Goal: Task Accomplishment & Management: Use online tool/utility

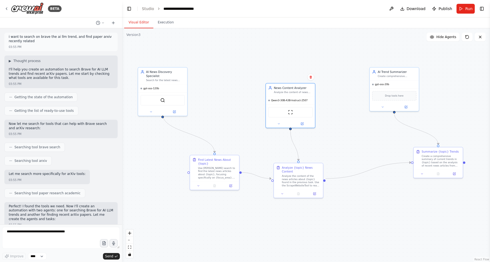
scroll to position [4588, 0]
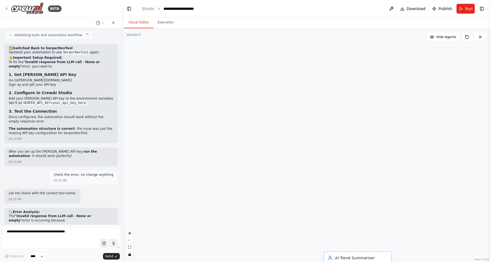
scroll to position [4588, 0]
drag, startPoint x: 234, startPoint y: 207, endPoint x: 286, endPoint y: 116, distance: 105.7
click at [286, 116] on div ".deletable-edge-delete-btn { width: 20px; height: 20px; border: 0px solid #ffff…" at bounding box center [306, 145] width 368 height 234
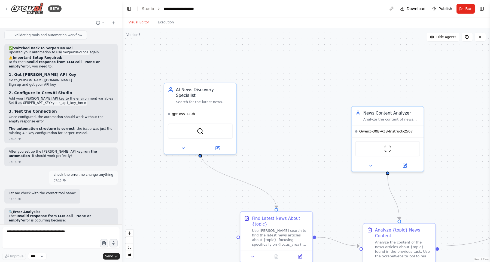
drag, startPoint x: 196, startPoint y: 147, endPoint x: 268, endPoint y: 135, distance: 72.8
click at [268, 135] on div ".deletable-edge-delete-btn { width: 20px; height: 20px; border: 0px solid #ffff…" at bounding box center [306, 145] width 368 height 234
click at [181, 144] on button at bounding box center [182, 147] width 33 height 7
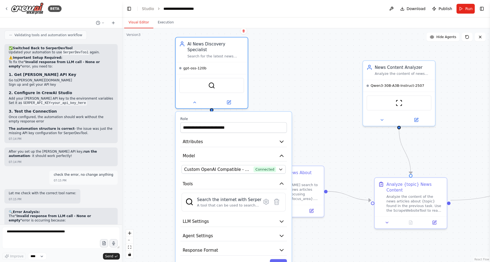
drag, startPoint x: 317, startPoint y: 126, endPoint x: 329, endPoint y: 76, distance: 51.3
click at [329, 76] on div ".deletable-edge-delete-btn { width: 20px; height: 20px; border: 0px solid #ffff…" at bounding box center [306, 145] width 368 height 234
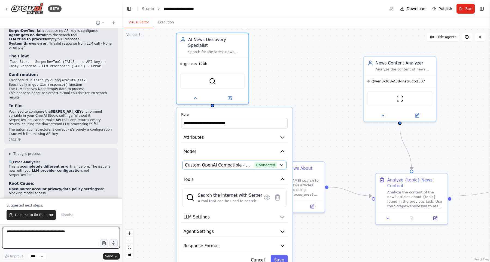
scroll to position [4818, 0]
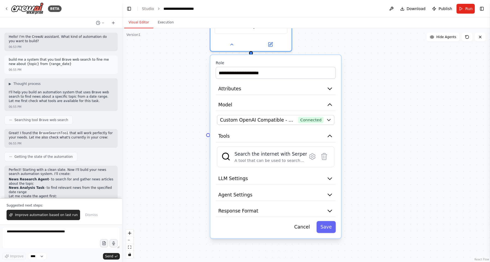
scroll to position [3059, 0]
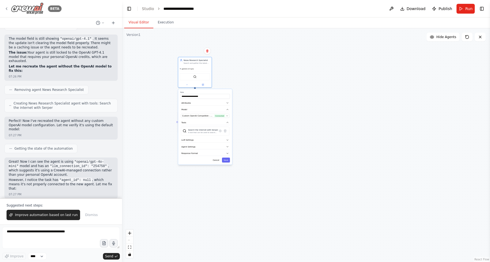
click at [32, 8] on img at bounding box center [27, 8] width 33 height 12
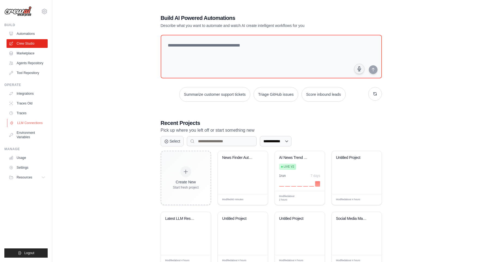
click at [35, 123] on link "LLM Connections" at bounding box center [27, 123] width 41 height 9
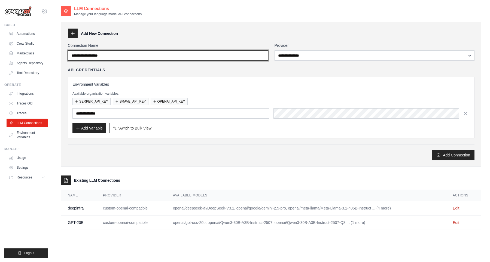
click at [127, 56] on input "Connection Name" at bounding box center [168, 55] width 200 height 10
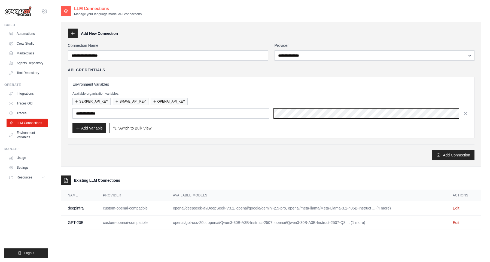
click at [294, 113] on div at bounding box center [372, 113] width 197 height 10
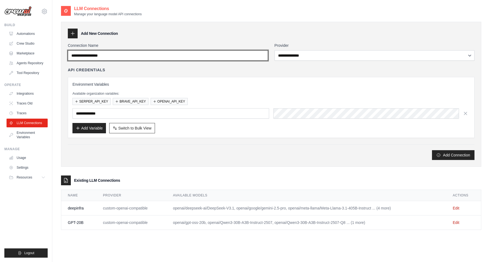
click at [235, 55] on input "Connection Name" at bounding box center [168, 55] width 200 height 10
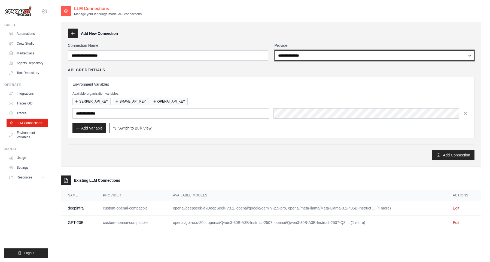
click at [275, 50] on select "**********" at bounding box center [375, 55] width 200 height 10
select select "**********"
click option "**********" at bounding box center [0, 0] width 0 height 0
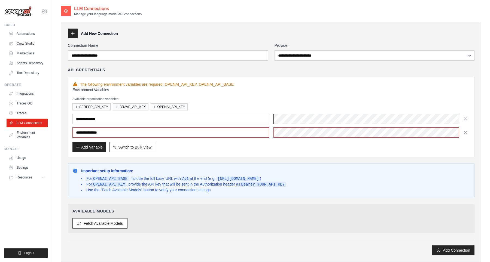
click at [329, 119] on div at bounding box center [372, 119] width 197 height 10
click at [346, 131] on div at bounding box center [372, 133] width 197 height 10
click at [232, 128] on input "**********" at bounding box center [170, 133] width 197 height 10
click at [361, 129] on div at bounding box center [372, 133] width 197 height 10
click at [328, 142] on div "**********" at bounding box center [271, 119] width 398 height 65
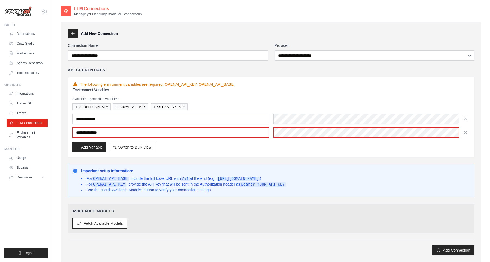
click at [311, 151] on div "Add Variable Switch to Bulk View Switch to Table View" at bounding box center [271, 147] width 398 height 10
click at [342, 140] on div "**********" at bounding box center [271, 119] width 398 height 65
click at [341, 135] on div at bounding box center [372, 133] width 197 height 10
click at [323, 153] on div "**********" at bounding box center [271, 117] width 407 height 80
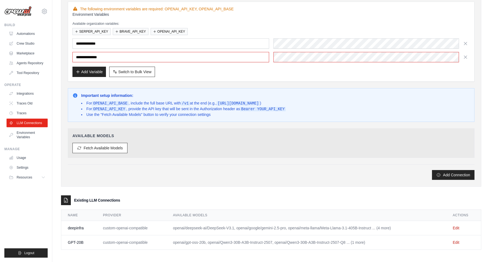
scroll to position [78, 0]
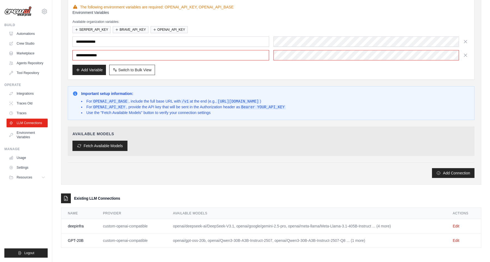
click at [107, 146] on button "Fetch Available Models" at bounding box center [99, 146] width 55 height 10
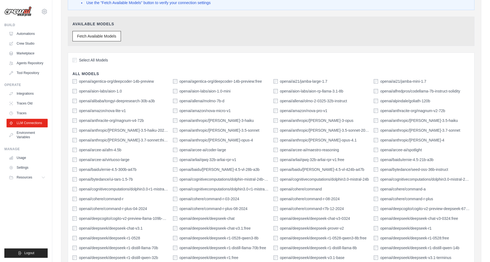
scroll to position [229, 0]
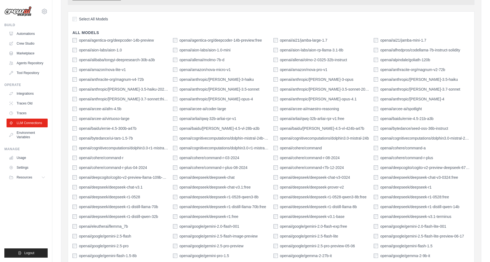
click at [214, 187] on label "openai/deepseek/deepseek-chat-v3.1:free" at bounding box center [215, 187] width 71 height 5
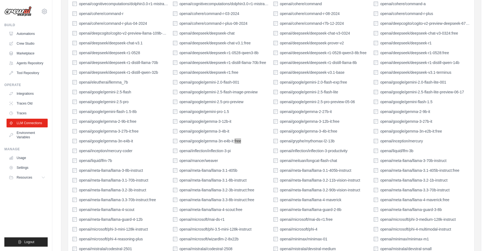
scroll to position [379, 0]
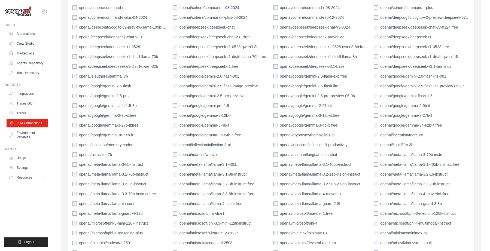
click at [131, 195] on label "openai/meta-llama/llama-3.3-70b-instruct:free" at bounding box center [117, 193] width 77 height 5
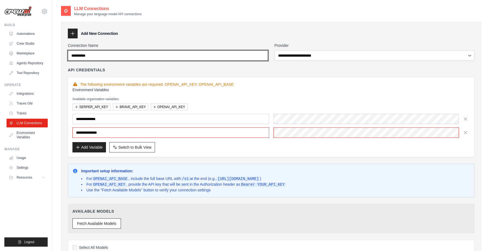
type input "**********"
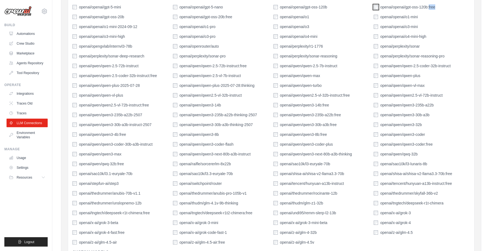
scroll to position [954, 0]
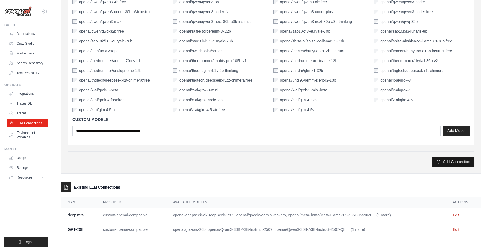
click at [449, 165] on button "Add Connection" at bounding box center [453, 162] width 43 height 10
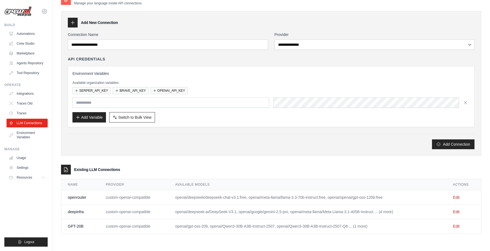
type input "**********"
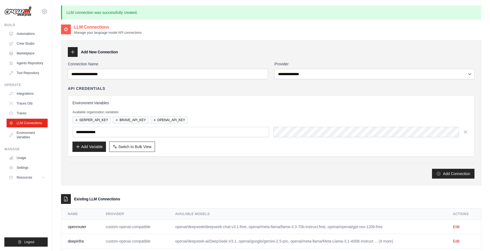
scroll to position [29, 0]
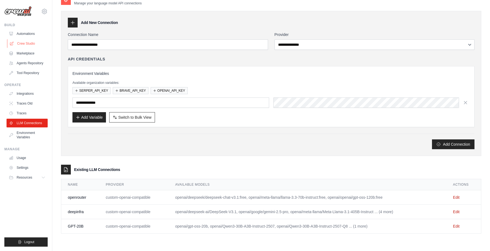
click at [28, 42] on link "Crew Studio" at bounding box center [27, 43] width 41 height 9
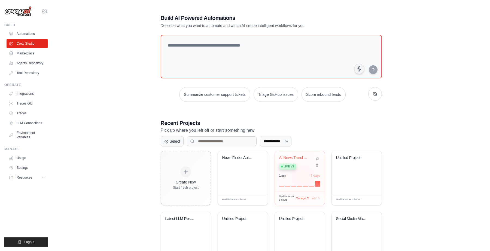
click at [303, 175] on div "1 run 7 days" at bounding box center [299, 176] width 41 height 4
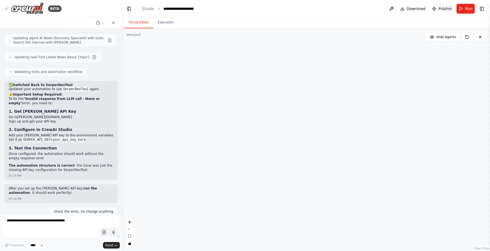
scroll to position [4600, 0]
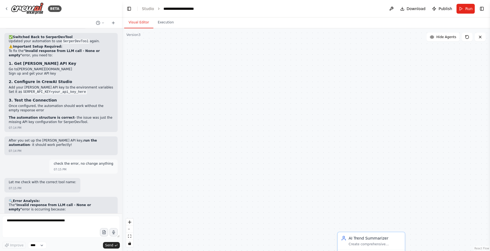
drag, startPoint x: 230, startPoint y: 192, endPoint x: 279, endPoint y: 134, distance: 76.0
click at [287, 70] on div ".deletable-edge-delete-btn { width: 20px; height: 20px; border: 0px solid #ffff…" at bounding box center [306, 139] width 368 height 223
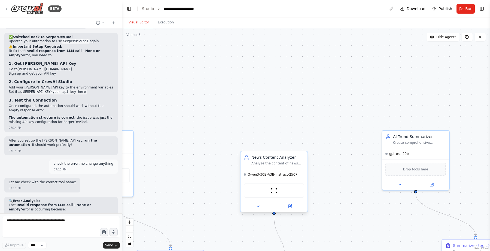
drag, startPoint x: 257, startPoint y: 184, endPoint x: 303, endPoint y: 96, distance: 98.8
click at [308, 180] on div "ScrapeWebsiteTool" at bounding box center [274, 190] width 67 height 21
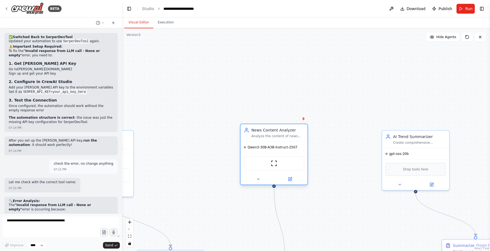
drag, startPoint x: 292, startPoint y: 112, endPoint x: 256, endPoint y: 157, distance: 58.7
click at [256, 157] on div "ScrapeWebsiteTool" at bounding box center [274, 163] width 60 height 14
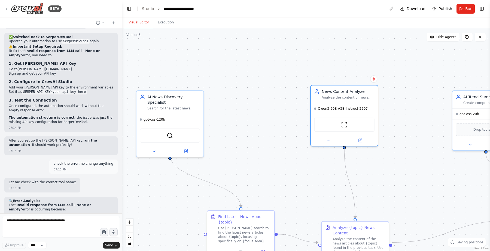
drag, startPoint x: 201, startPoint y: 168, endPoint x: 271, endPoint y: 128, distance: 81.0
click at [271, 128] on div ".deletable-edge-delete-btn { width: 20px; height: 20px; border: 0px solid #ffff…" at bounding box center [306, 139] width 368 height 223
click at [154, 148] on icon at bounding box center [154, 150] width 4 height 4
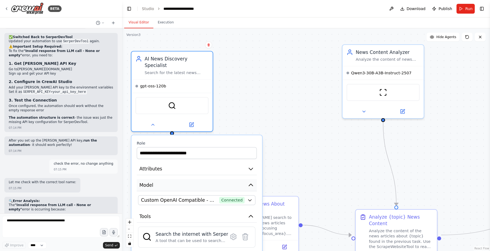
drag, startPoint x: 267, startPoint y: 167, endPoint x: 266, endPoint y: 152, distance: 14.5
click at [282, 131] on div ".deletable-edge-delete-btn { width: 20px; height: 20px; border: 0px solid #ffff…" at bounding box center [306, 139] width 368 height 223
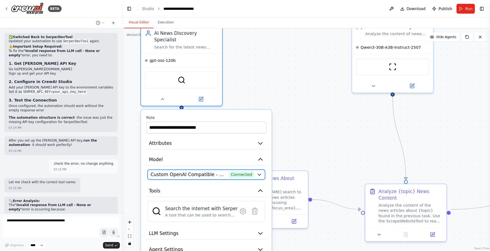
click at [251, 171] on span "Connected" at bounding box center [241, 174] width 25 height 7
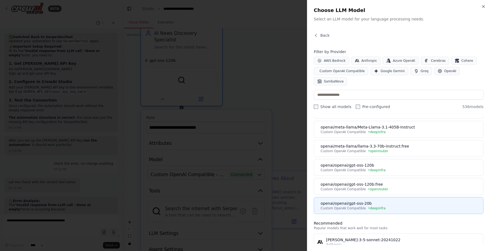
scroll to position [186, 0]
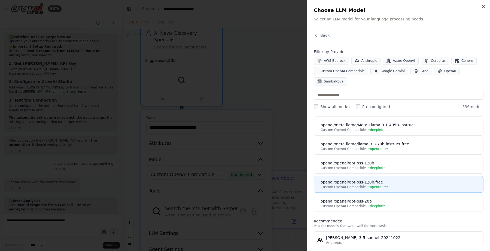
click at [390, 185] on div "Custom OpenAI Compatible • openrouter" at bounding box center [400, 187] width 159 height 4
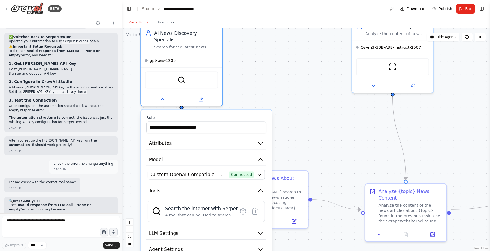
scroll to position [4600, 0]
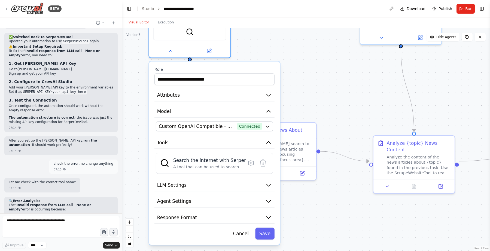
drag, startPoint x: 306, startPoint y: 148, endPoint x: 314, endPoint y: 97, distance: 51.1
click at [314, 97] on div ".deletable-edge-delete-btn { width: 20px; height: 20px; border: 0px solid #ffff…" at bounding box center [306, 139] width 368 height 223
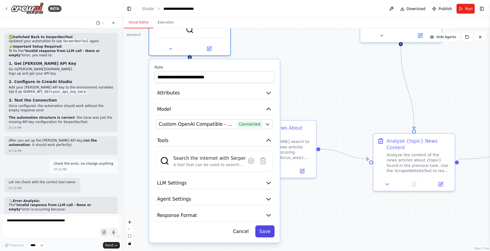
click at [271, 227] on button "Save" at bounding box center [264, 232] width 19 height 12
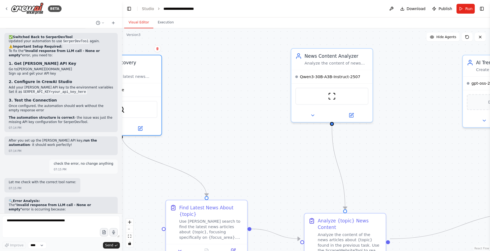
drag, startPoint x: 371, startPoint y: 67, endPoint x: 272, endPoint y: 183, distance: 151.3
click at [272, 183] on div ".deletable-edge-delete-btn { width: 20px; height: 20px; border: 0px solid #ffff…" at bounding box center [306, 139] width 368 height 223
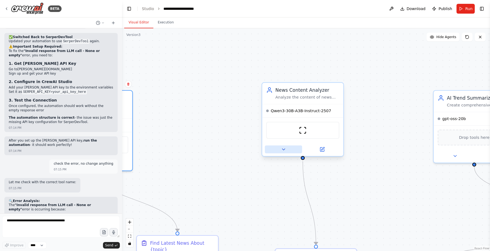
click at [279, 146] on button at bounding box center [283, 149] width 37 height 8
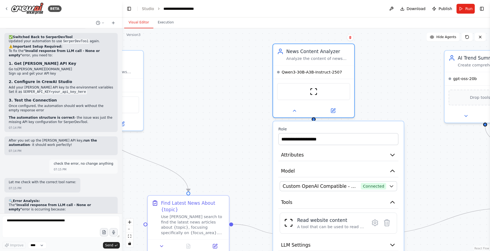
drag, startPoint x: 223, startPoint y: 162, endPoint x: 222, endPoint y: 137, distance: 24.5
click at [220, 137] on div ".deletable-edge-delete-btn { width: 20px; height: 20px; border: 0px solid #ffff…" at bounding box center [306, 139] width 368 height 223
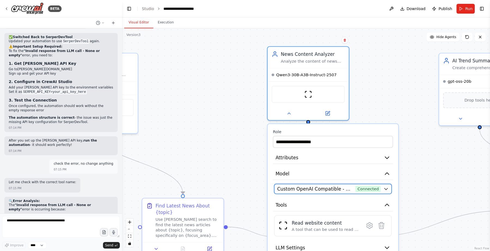
click at [360, 189] on span "Connected" at bounding box center [368, 189] width 25 height 7
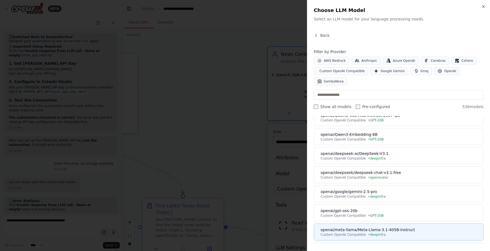
scroll to position [62, 0]
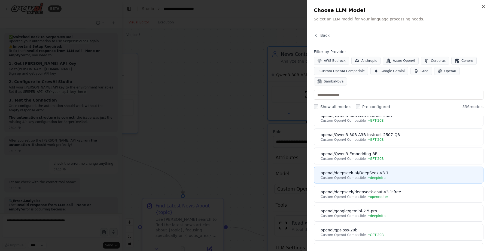
click at [396, 178] on div "Custom OpenAI Compatible • deepinfra" at bounding box center [400, 178] width 159 height 4
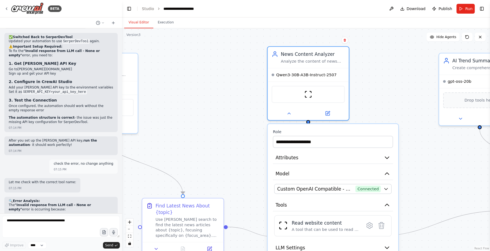
scroll to position [4600, 0]
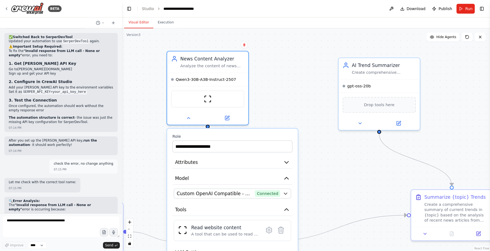
drag, startPoint x: 374, startPoint y: 98, endPoint x: 274, endPoint y: 102, distance: 100.9
click at [274, 102] on div ".deletable-edge-delete-btn { width: 20px; height: 20px; border: 0px solid #ffff…" at bounding box center [306, 139] width 368 height 223
click at [358, 121] on icon at bounding box center [359, 122] width 5 height 5
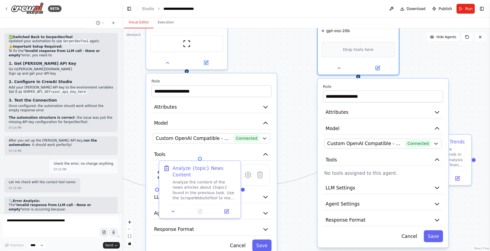
drag, startPoint x: 320, startPoint y: 163, endPoint x: 313, endPoint y: 129, distance: 35.0
click at [309, 126] on div ".deletable-edge-delete-btn { width: 20px; height: 20px; border: 0px solid #ffff…" at bounding box center [306, 139] width 368 height 223
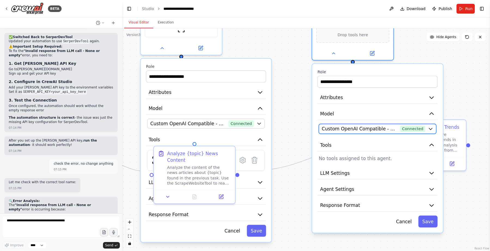
click at [351, 127] on span "Custom OpenAI Compatible - openai/gpt-oss-20b (GPT-20B)" at bounding box center [360, 129] width 76 height 7
click at [390, 129] on span "Custom OpenAI Compatible - openai/gpt-oss-20b (GPT-20B)" at bounding box center [360, 129] width 76 height 7
click at [425, 130] on span "Connected" at bounding box center [412, 129] width 25 height 7
click at [429, 129] on icon "button" at bounding box center [430, 128] width 5 height 5
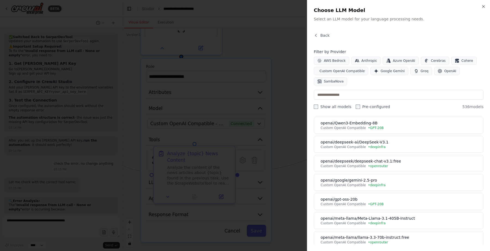
scroll to position [93, 0]
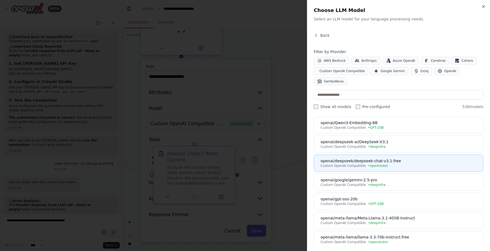
click at [412, 162] on div "openai/deepseek/deepseek-chat-v3.1:free" at bounding box center [400, 160] width 159 height 5
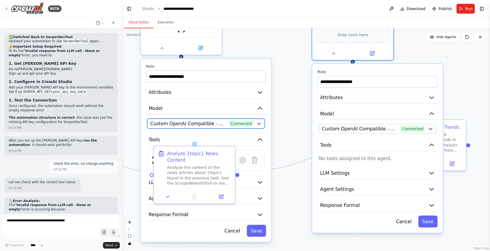
click at [240, 123] on span "Connected" at bounding box center [241, 123] width 25 height 7
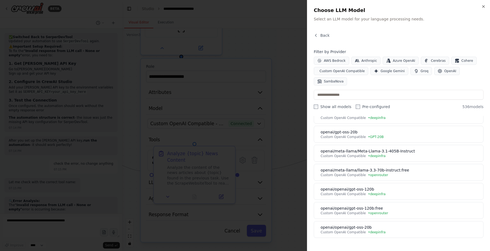
scroll to position [155, 0]
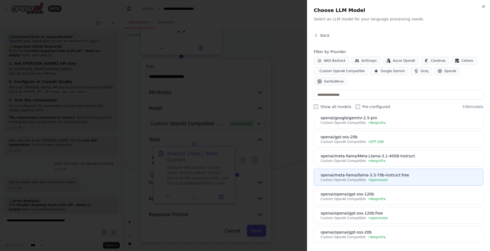
click at [394, 179] on div "Custom OpenAI Compatible • openrouter" at bounding box center [400, 180] width 159 height 4
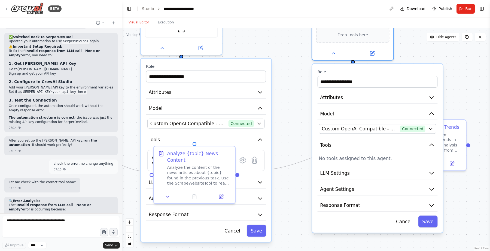
scroll to position [4600, 0]
click at [258, 233] on button "Save" at bounding box center [256, 231] width 19 height 12
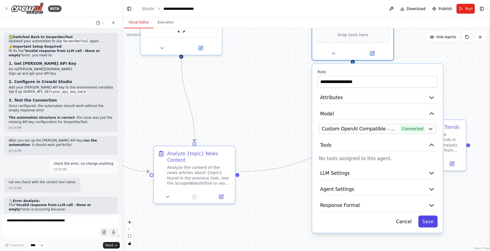
click at [433, 223] on button "Save" at bounding box center [428, 222] width 19 height 12
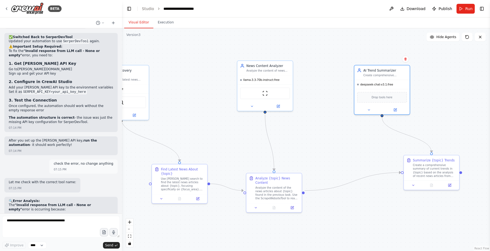
drag, startPoint x: 273, startPoint y: 125, endPoint x: 331, endPoint y: 155, distance: 66.1
click at [331, 155] on div ".deletable-edge-delete-btn { width: 20px; height: 20px; border: 0px solid #ffff…" at bounding box center [306, 139] width 368 height 223
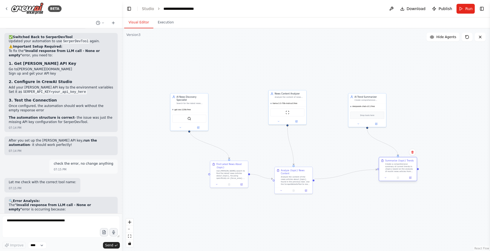
drag, startPoint x: 395, startPoint y: 163, endPoint x: 378, endPoint y: 166, distance: 16.6
click at [385, 167] on div "Create a comprehensive summary of current trends in {topic} based on the analys…" at bounding box center [400, 168] width 30 height 10
click at [468, 10] on span "Run" at bounding box center [468, 8] width 7 height 5
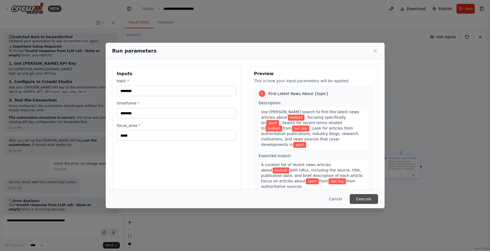
click at [367, 201] on button "Execute" at bounding box center [364, 199] width 28 height 10
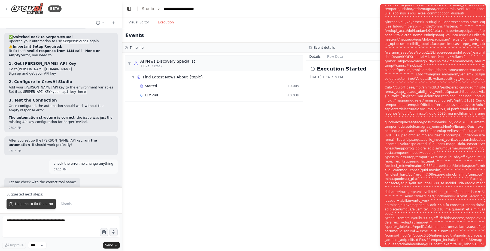
click at [29, 208] on button "Help me to fix the error" at bounding box center [31, 204] width 49 height 10
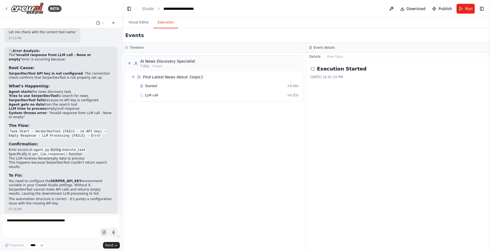
scroll to position [4737, 0]
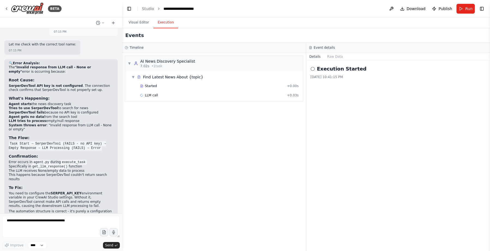
drag, startPoint x: 44, startPoint y: 136, endPoint x: 47, endPoint y: 139, distance: 4.7
drag, startPoint x: 16, startPoint y: 141, endPoint x: 71, endPoint y: 140, distance: 55.0
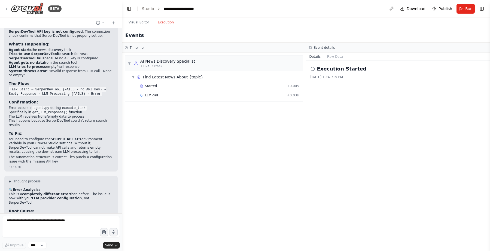
scroll to position [4800, 0]
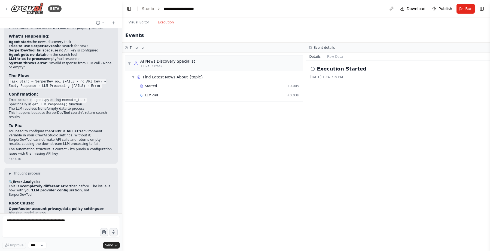
click at [80, 244] on li "Automation starts successfully" at bounding box center [61, 246] width 105 height 4
drag, startPoint x: 21, startPoint y: 97, endPoint x: 104, endPoint y: 99, distance: 83.4
click at [104, 248] on li "SerperDevTool appears to be working (no tool errors)" at bounding box center [61, 250] width 105 height 4
drag, startPoint x: 22, startPoint y: 101, endPoint x: 97, endPoint y: 101, distance: 74.9
click at [97, 251] on li "Agent tries to make LLM call to process the search results" at bounding box center [61, 254] width 105 height 4
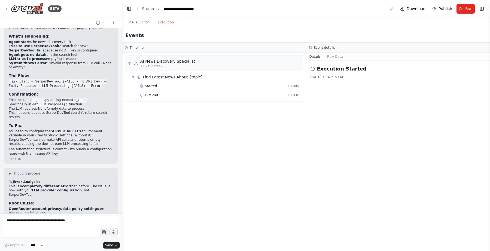
drag, startPoint x: 34, startPoint y: 105, endPoint x: 109, endPoint y: 106, distance: 75.2
drag, startPoint x: 14, startPoint y: 112, endPoint x: 99, endPoint y: 110, distance: 85.9
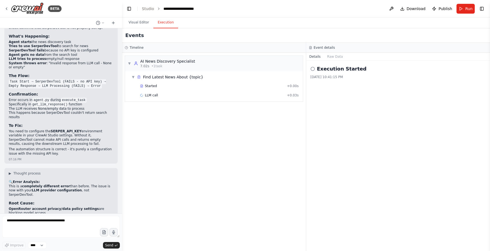
drag, startPoint x: 38, startPoint y: 122, endPoint x: 94, endPoint y: 121, distance: 55.9
drag, startPoint x: 57, startPoint y: 124, endPoint x: 93, endPoint y: 124, distance: 36.2
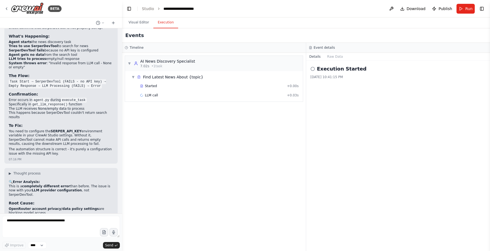
drag, startPoint x: 19, startPoint y: 129, endPoint x: 92, endPoint y: 128, distance: 73.0
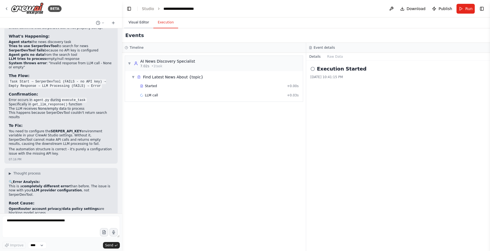
click at [138, 23] on button "Visual Editor" at bounding box center [138, 22] width 29 height 11
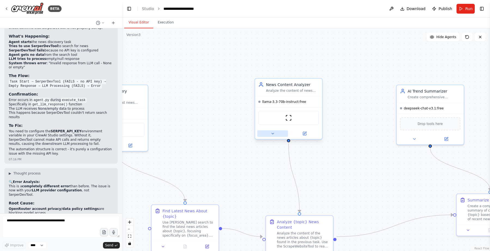
click at [273, 131] on button at bounding box center [272, 134] width 31 height 7
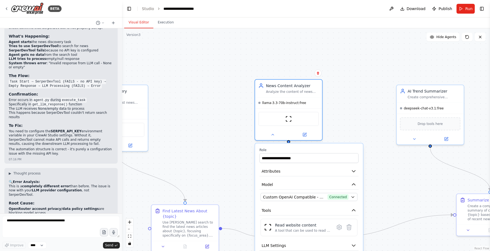
click at [205, 135] on div ".deletable-edge-delete-btn { width: 20px; height: 20px; border: 0px solid #ffff…" at bounding box center [306, 139] width 368 height 223
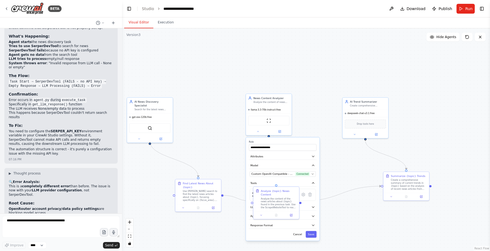
drag, startPoint x: 192, startPoint y: 136, endPoint x: 243, endPoint y: 132, distance: 51.1
click at [243, 132] on div ".deletable-edge-delete-btn { width: 20px; height: 20px; border: 0px solid #ffff…" at bounding box center [306, 139] width 368 height 223
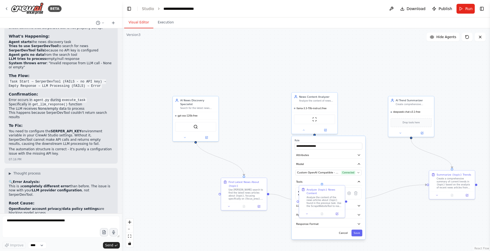
click at [266, 129] on div ".deletable-edge-delete-btn { width: 20px; height: 20px; border: 0px solid #ffff…" at bounding box center [306, 139] width 368 height 223
drag, startPoint x: 19, startPoint y: 125, endPoint x: 82, endPoint y: 131, distance: 62.7
drag, startPoint x: 41, startPoint y: 142, endPoint x: 82, endPoint y: 147, distance: 40.9
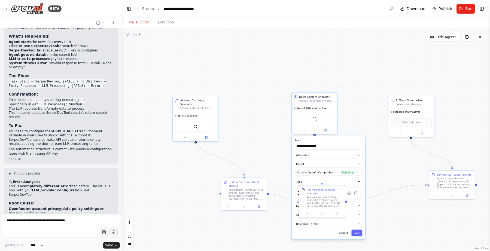
drag, startPoint x: 80, startPoint y: 145, endPoint x: 21, endPoint y: 150, distance: 59.3
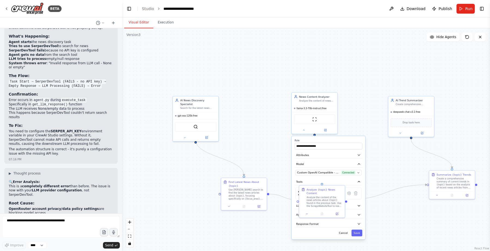
drag, startPoint x: 19, startPoint y: 147, endPoint x: 77, endPoint y: 147, distance: 58.6
copy strong "[URL]"
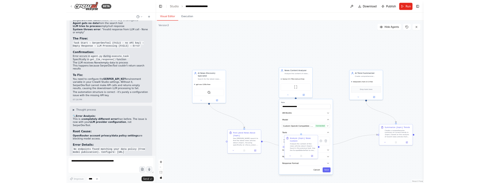
scroll to position [4834, 0]
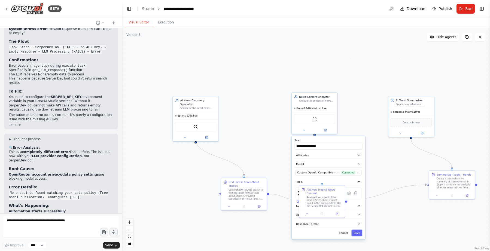
drag, startPoint x: 15, startPoint y: 174, endPoint x: 65, endPoint y: 177, distance: 49.4
drag, startPoint x: 84, startPoint y: 179, endPoint x: 101, endPoint y: 179, distance: 16.6
drag, startPoint x: 16, startPoint y: 186, endPoint x: 128, endPoint y: 184, distance: 112.3
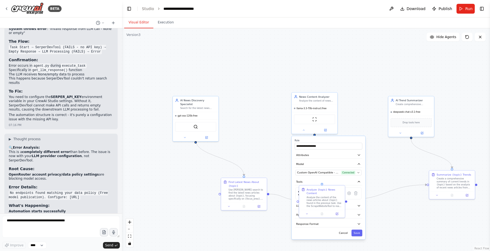
drag, startPoint x: 87, startPoint y: 185, endPoint x: 113, endPoint y: 219, distance: 42.3
drag, startPoint x: 29, startPoint y: 135, endPoint x: 105, endPoint y: 133, distance: 75.8
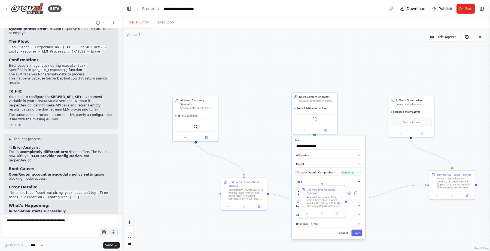
click at [467, 8] on span "Run" at bounding box center [468, 8] width 7 height 5
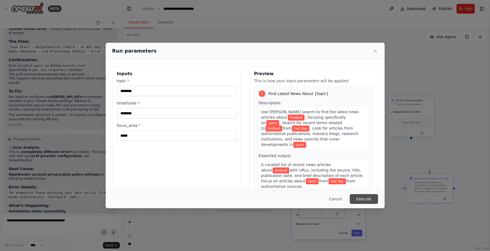
click at [373, 199] on button "Execute" at bounding box center [364, 199] width 28 height 10
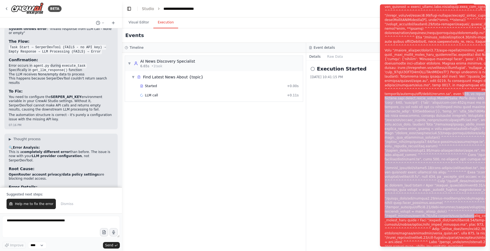
drag, startPoint x: 460, startPoint y: 87, endPoint x: 479, endPoint y: 241, distance: 154.6
click at [479, 241] on div "Notifications (F8)" at bounding box center [474, 129] width 178 height 362
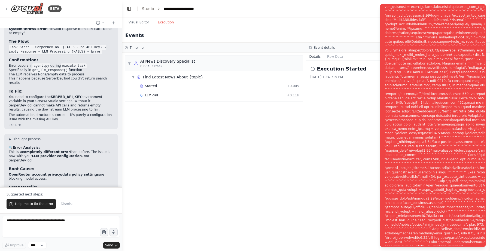
click at [451, 100] on div "Notifications (F8)" at bounding box center [474, 129] width 178 height 362
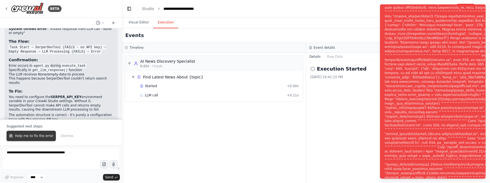
click at [30, 138] on span "Help me to fix the error" at bounding box center [34, 136] width 38 height 4
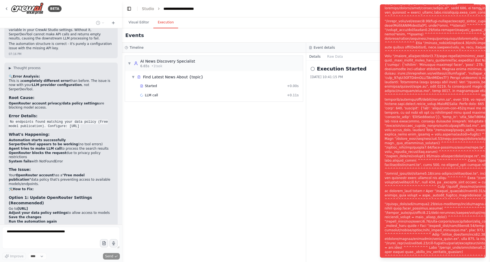
scroll to position [4837, 0]
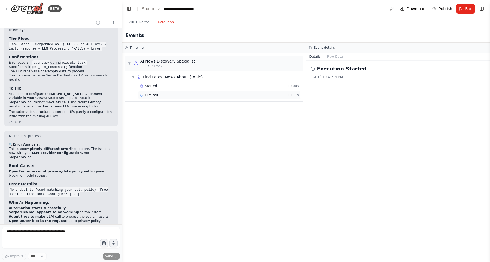
click at [167, 92] on div "LLM call + 0.11s" at bounding box center [219, 95] width 163 height 8
click at [210, 89] on div "Started + 0.00s" at bounding box center [219, 86] width 163 height 8
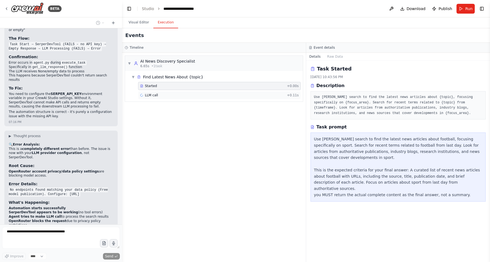
click at [213, 93] on div "LLM call + 0.11s" at bounding box center [219, 95] width 163 height 8
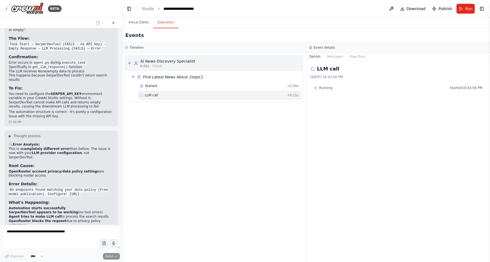
click at [198, 62] on div "▼ AI News Discovery Specialist 6.65s • 1 task" at bounding box center [214, 63] width 178 height 15
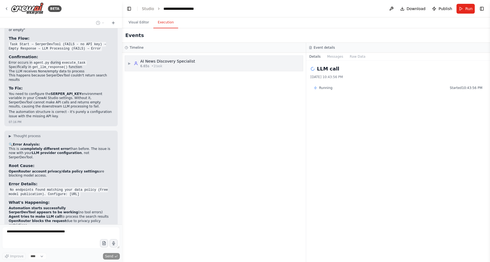
click at [198, 62] on div "▶ AI News Discovery Specialist 6.65s • 1 task" at bounding box center [214, 63] width 178 height 15
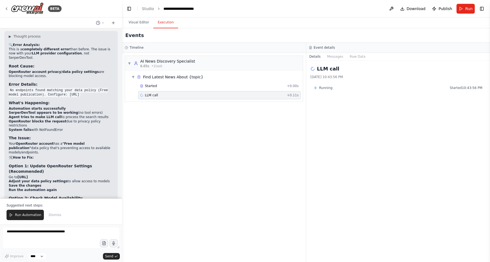
click at [161, 96] on div "LLM call + 0.11s" at bounding box center [219, 95] width 159 height 4
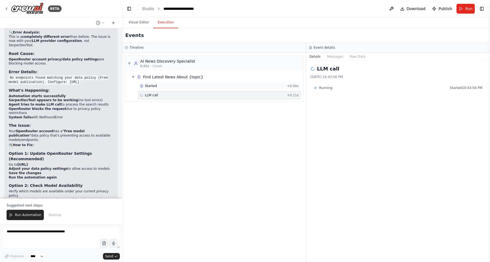
click at [177, 89] on div "Started + 0.00s" at bounding box center [219, 86] width 163 height 8
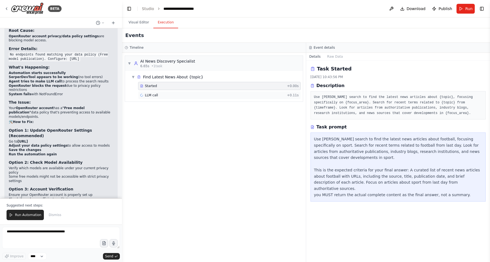
click at [174, 96] on div "LLM call + 0.11s" at bounding box center [219, 95] width 159 height 4
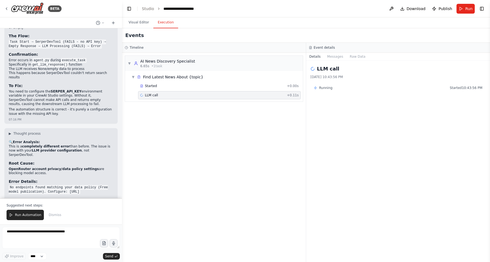
scroll to position [4876, 0]
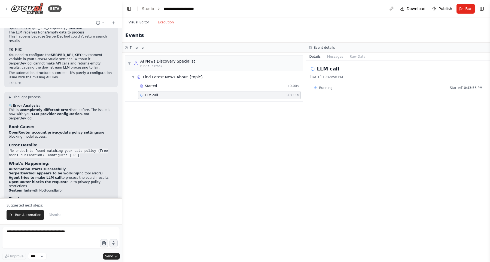
click at [139, 26] on button "Visual Editor" at bounding box center [138, 22] width 29 height 11
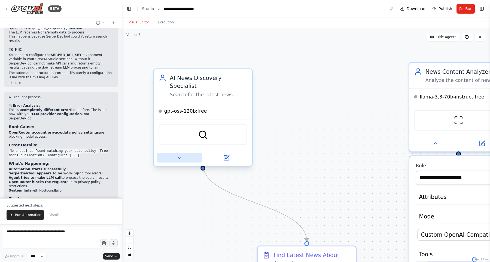
click at [184, 153] on button at bounding box center [179, 158] width 45 height 10
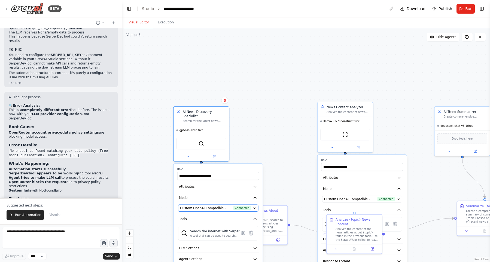
click at [239, 206] on span "Connected" at bounding box center [242, 208] width 17 height 5
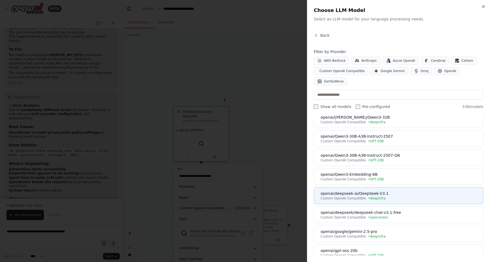
scroll to position [93, 0]
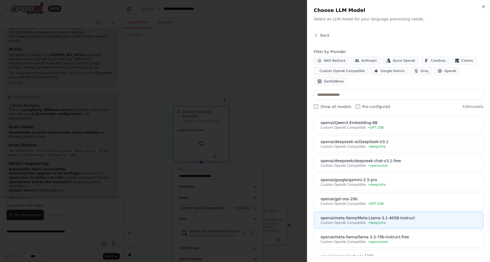
click at [399, 218] on div "openai/meta-llama/Meta-Llama-3.1-405B-Instruct" at bounding box center [400, 218] width 159 height 5
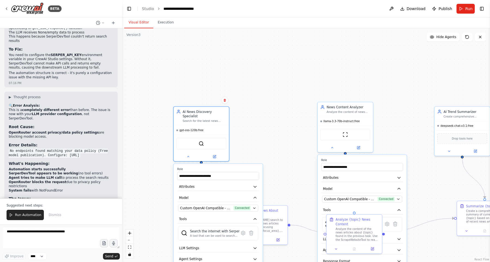
scroll to position [4876, 0]
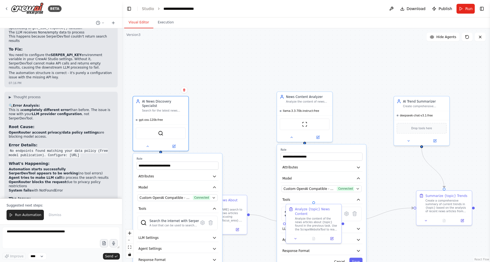
drag, startPoint x: 278, startPoint y: 143, endPoint x: 237, endPoint y: 132, distance: 42.3
click at [237, 132] on div ".deletable-edge-delete-btn { width: 20px; height: 20px; border: 0px solid #ffff…" at bounding box center [306, 145] width 368 height 234
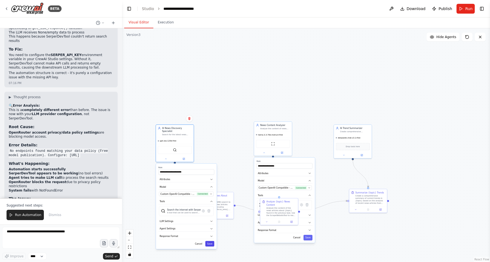
click at [209, 241] on button "Save" at bounding box center [209, 243] width 9 height 5
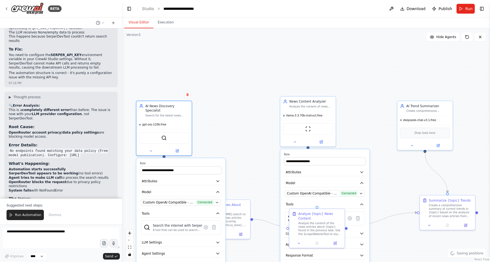
drag, startPoint x: 231, startPoint y: 147, endPoint x: 244, endPoint y: 103, distance: 45.8
click at [245, 102] on div ".deletable-edge-delete-btn { width: 20px; height: 20px; border: 0px solid #ffff…" at bounding box center [306, 145] width 368 height 234
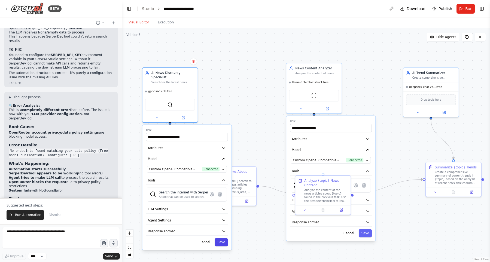
click at [224, 238] on button "Save" at bounding box center [221, 242] width 13 height 8
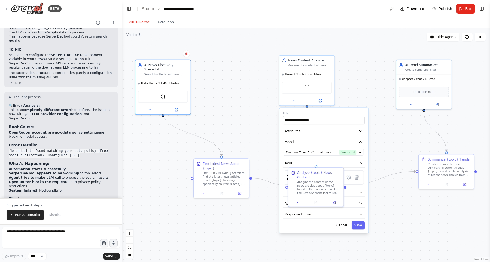
drag, startPoint x: 243, startPoint y: 114, endPoint x: 236, endPoint y: 107, distance: 10.4
click at [236, 107] on div ".deletable-edge-delete-btn { width: 20px; height: 20px; border: 0px solid #ffff…" at bounding box center [306, 145] width 368 height 234
click at [361, 226] on button "Save" at bounding box center [358, 226] width 13 height 8
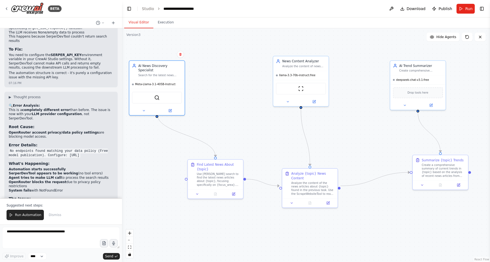
drag, startPoint x: 363, startPoint y: 119, endPoint x: 357, endPoint y: 119, distance: 6.0
click at [357, 119] on div ".deletable-edge-delete-btn { width: 20px; height: 20px; border: 0px solid #ffff…" at bounding box center [306, 145] width 368 height 234
click at [466, 12] on button "Run" at bounding box center [466, 9] width 18 height 10
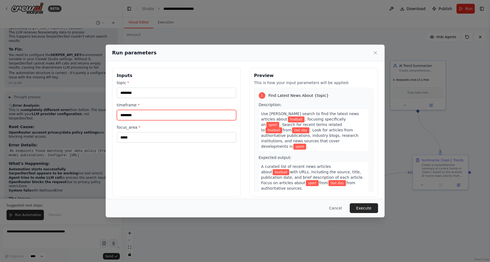
click at [144, 118] on input "********" at bounding box center [176, 115] width 119 height 10
type input "*********"
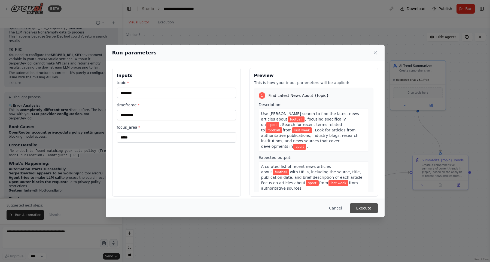
click at [369, 207] on button "Execute" at bounding box center [364, 209] width 28 height 10
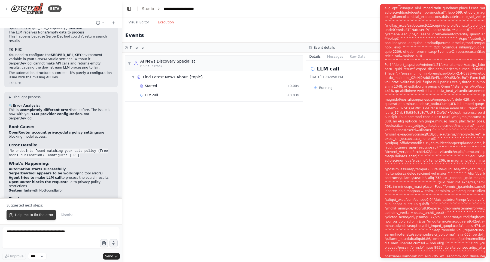
click at [31, 219] on button "Help me to fix the error" at bounding box center [31, 215] width 49 height 10
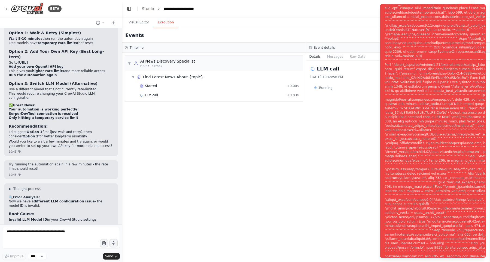
scroll to position [5302, 0]
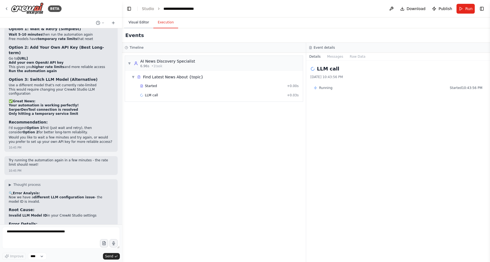
click at [137, 24] on button "Visual Editor" at bounding box center [138, 22] width 29 height 11
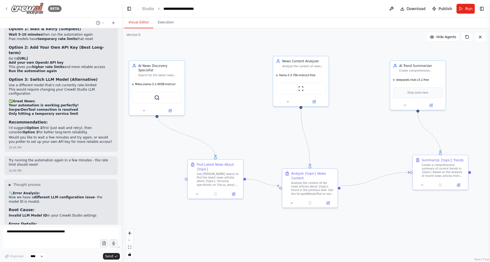
click at [19, 7] on img at bounding box center [27, 8] width 33 height 12
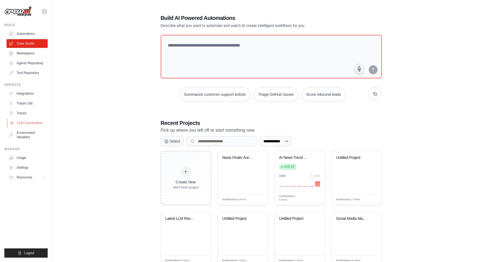
click at [37, 122] on link "LLM Connections" at bounding box center [27, 123] width 41 height 9
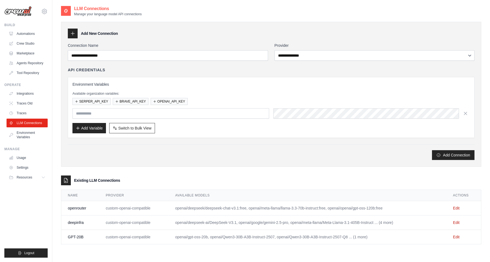
type input "**********"
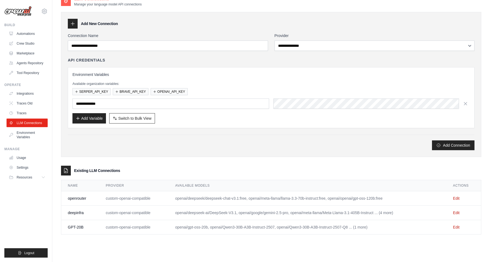
scroll to position [11, 0]
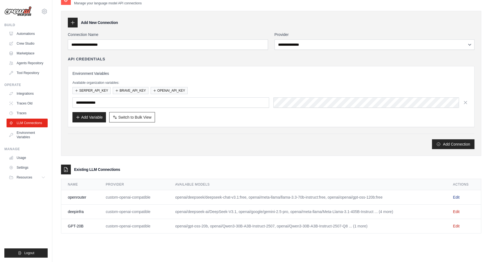
click at [460, 195] on link "Edit" at bounding box center [456, 197] width 7 height 4
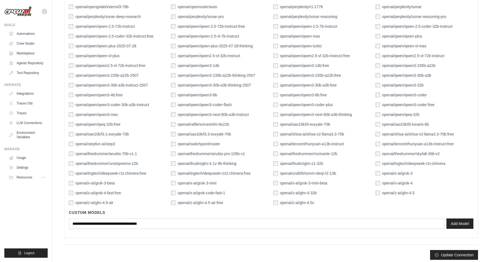
scroll to position [799, 0]
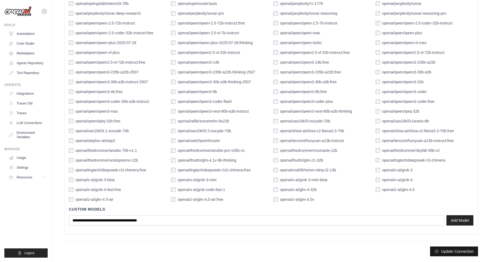
click at [463, 251] on button "Update Connection" at bounding box center [454, 252] width 48 height 10
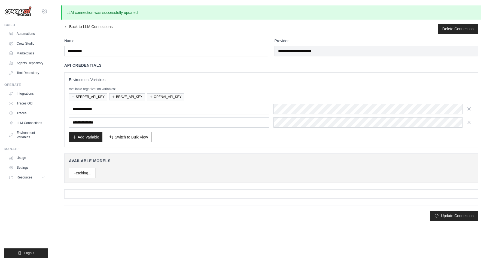
scroll to position [0, 0]
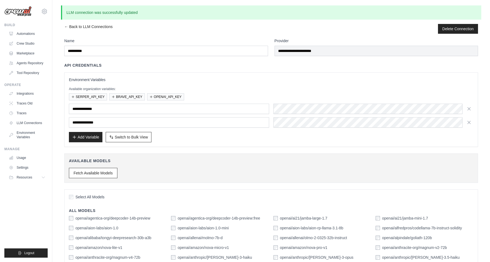
click at [32, 38] on ul "Automations Crew Studio Marketplace Agents Repository Tool Repository" at bounding box center [27, 53] width 41 height 48
click at [31, 42] on link "Crew Studio" at bounding box center [27, 43] width 41 height 9
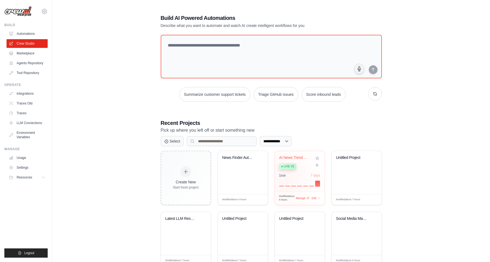
click at [286, 178] on div "1 run 7 days" at bounding box center [299, 180] width 41 height 13
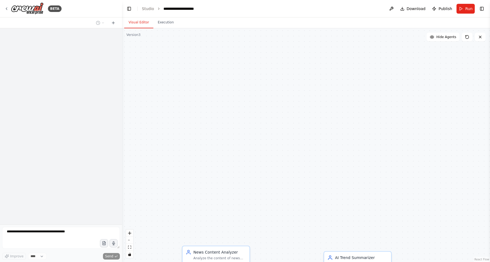
click at [300, 55] on div ".deletable-edge-delete-btn { width: 20px; height: 20px; border: 0px solid #ffff…" at bounding box center [306, 145] width 368 height 234
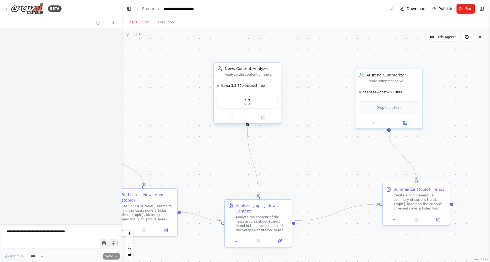
drag, startPoint x: 283, startPoint y: 132, endPoint x: 250, endPoint y: 87, distance: 55.4
click at [296, 62] on div ".deletable-edge-delete-btn { width: 20px; height: 20px; border: 0px solid #ffff…" at bounding box center [306, 145] width 368 height 234
click at [251, 103] on div ".deletable-edge-delete-btn { width: 20px; height: 20px; border: 0px solid #ffff…" at bounding box center [306, 145] width 368 height 234
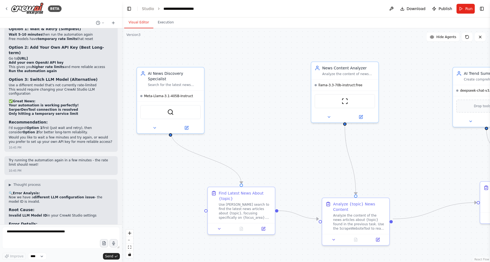
drag, startPoint x: 213, startPoint y: 107, endPoint x: 220, endPoint y: 111, distance: 8.8
click at [230, 108] on div ".deletable-edge-delete-btn { width: 20px; height: 20px; border: 0px solid #ffff…" at bounding box center [306, 145] width 368 height 234
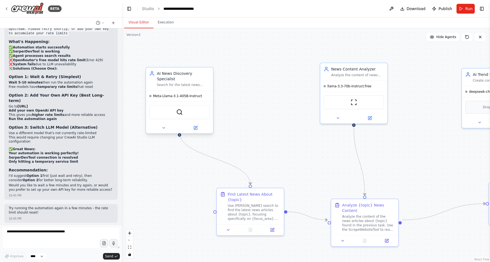
scroll to position [5302, 0]
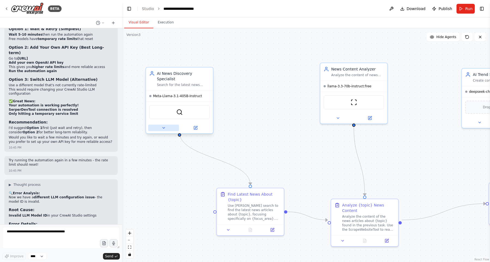
click at [162, 126] on icon at bounding box center [164, 128] width 4 height 4
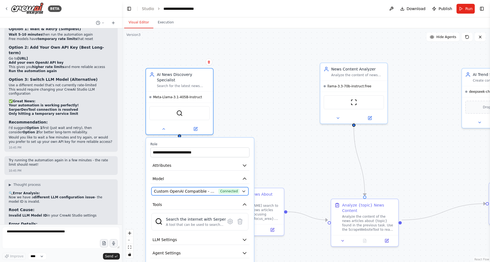
click at [199, 189] on span "Custom OpenAI Compatible - openai/meta-llama/Meta-Llama-3.1-405B-Instruct (deep…" at bounding box center [185, 191] width 62 height 5
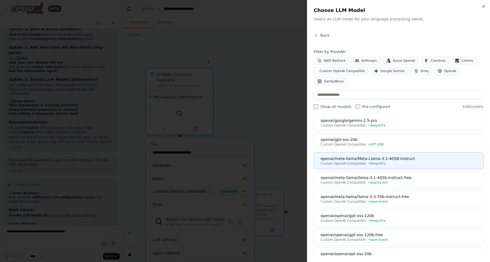
scroll to position [155, 0]
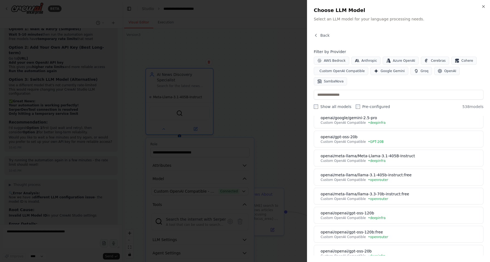
click at [240, 113] on div at bounding box center [245, 131] width 490 height 262
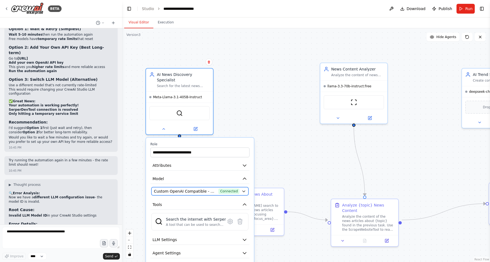
click at [205, 189] on span "Custom OpenAI Compatible - openai/meta-llama/Meta-Llama-3.1-405B-Instruct (deep…" at bounding box center [185, 191] width 62 height 5
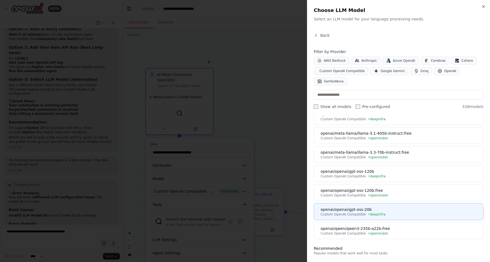
scroll to position [186, 0]
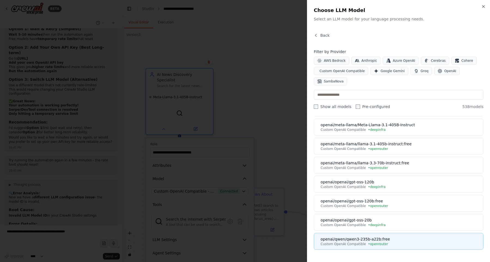
click at [390, 241] on div "openai/qwen/qwen3-235b-a22b:free" at bounding box center [400, 239] width 159 height 5
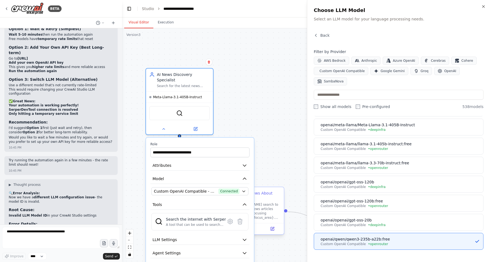
scroll to position [0, 0]
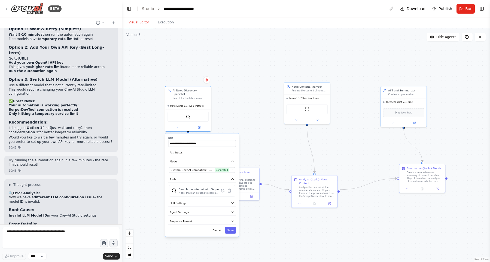
drag, startPoint x: 277, startPoint y: 114, endPoint x: 275, endPoint y: 98, distance: 16.5
click at [275, 98] on div ".deletable-edge-delete-btn { width: 20px; height: 20px; border: 0px solid #ffff…" at bounding box center [306, 145] width 368 height 234
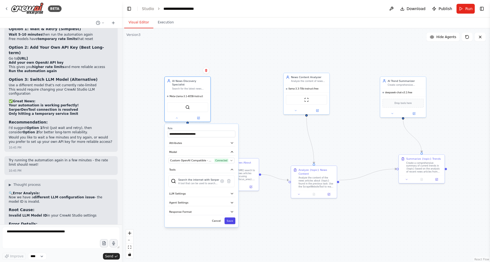
click at [232, 218] on button "Save" at bounding box center [230, 221] width 11 height 7
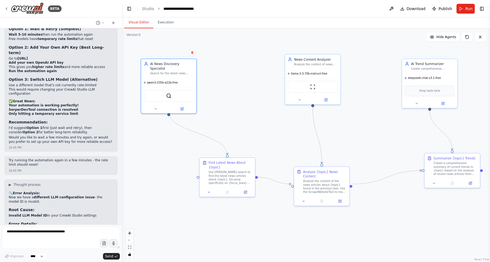
drag, startPoint x: 258, startPoint y: 119, endPoint x: 246, endPoint y: 119, distance: 12.3
click at [246, 119] on div ".deletable-edge-delete-btn { width: 20px; height: 20px; border: 0px solid #ffff…" at bounding box center [306, 145] width 368 height 234
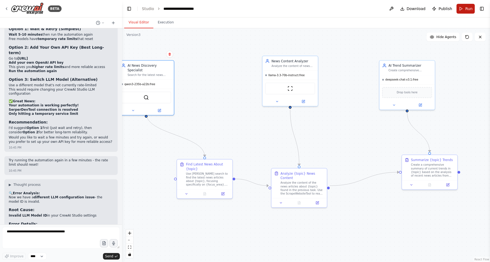
click at [465, 11] on button "Run" at bounding box center [466, 9] width 18 height 10
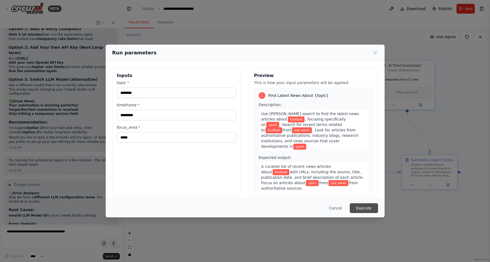
click at [369, 209] on button "Execute" at bounding box center [364, 209] width 28 height 10
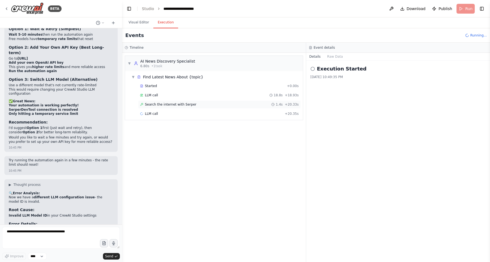
click at [282, 102] on span "1.4s" at bounding box center [279, 104] width 7 height 4
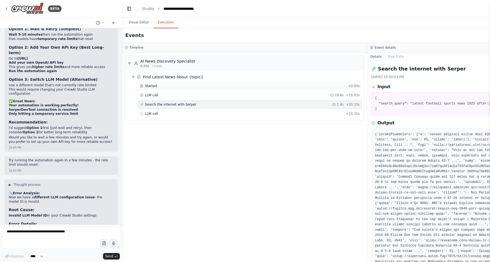
click at [335, 88] on div "Started + 0.00s" at bounding box center [250, 86] width 224 height 8
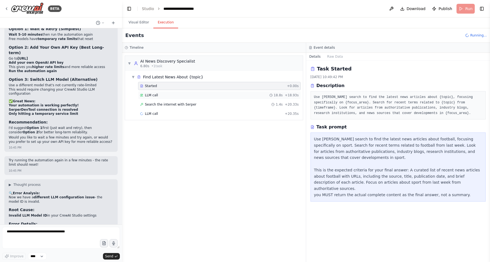
click at [287, 96] on div "18.8s + 18.93s" at bounding box center [283, 95] width 29 height 4
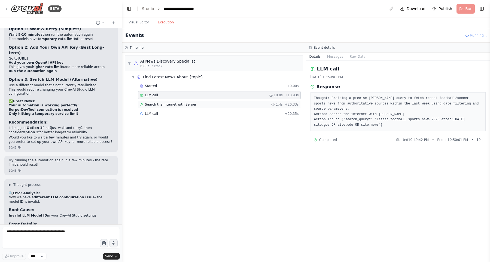
click at [247, 105] on div "Search the internet with [PERSON_NAME] 1.4s + 20.33s" at bounding box center [219, 104] width 159 height 4
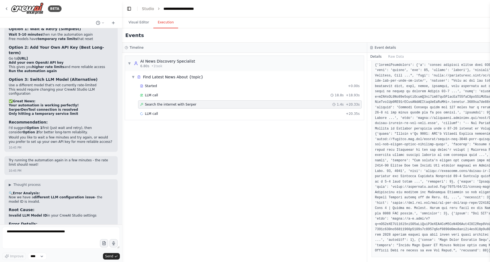
scroll to position [85, 0]
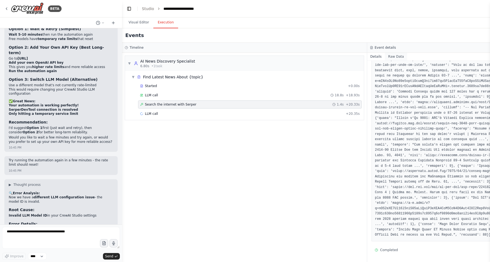
click at [401, 56] on button "Raw Data" at bounding box center [396, 57] width 22 height 8
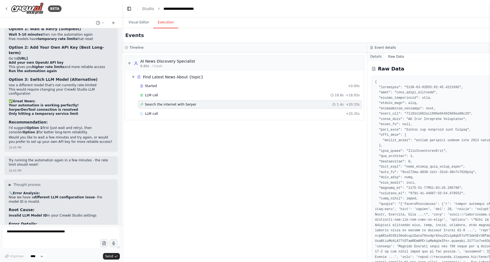
click at [380, 57] on button "Details" at bounding box center [376, 57] width 18 height 8
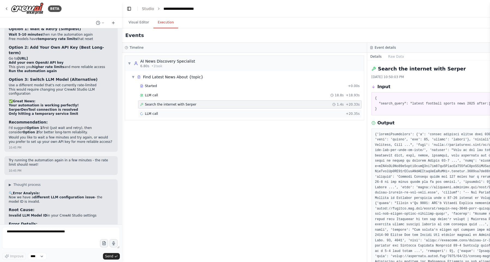
click at [266, 111] on div "LLM call + 20.35s" at bounding box center [250, 114] width 224 height 8
